Goal: Check status

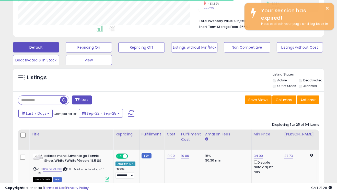
scroll to position [0, 17]
